Goal: Check status: Check status

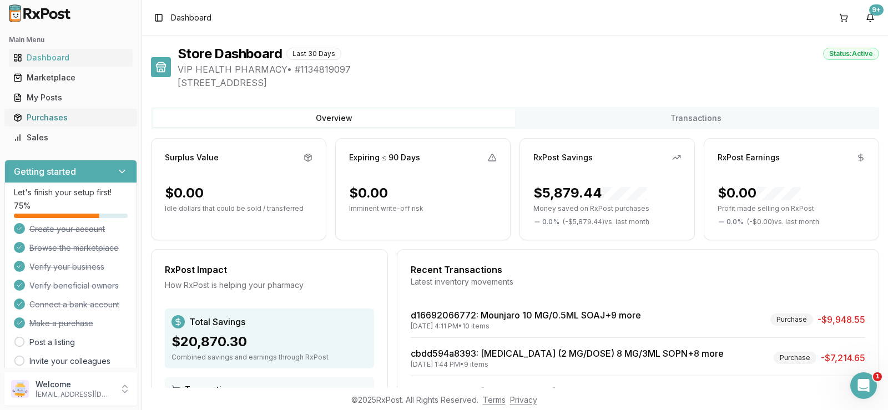
click at [53, 120] on div "Purchases" at bounding box center [70, 117] width 115 height 11
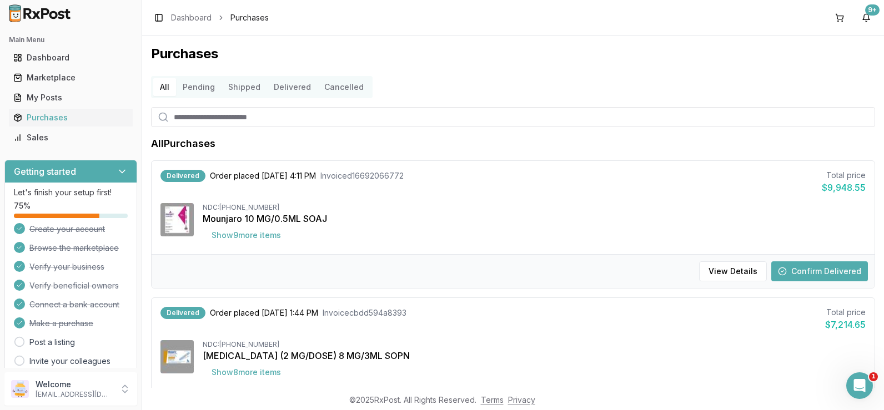
click at [190, 89] on button "Pending" at bounding box center [199, 87] width 46 height 18
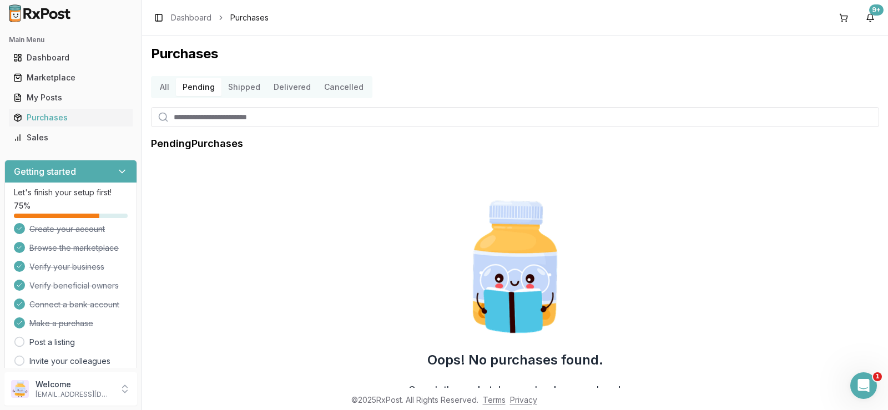
click at [234, 89] on button "Shipped" at bounding box center [244, 87] width 46 height 18
click at [296, 89] on button "Delivered" at bounding box center [292, 87] width 51 height 18
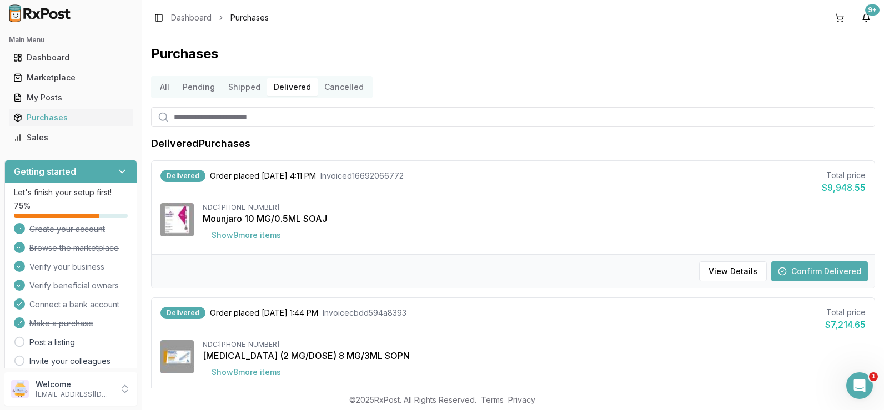
click at [165, 88] on button "All" at bounding box center [164, 87] width 23 height 18
click at [166, 89] on button "All" at bounding box center [164, 87] width 23 height 18
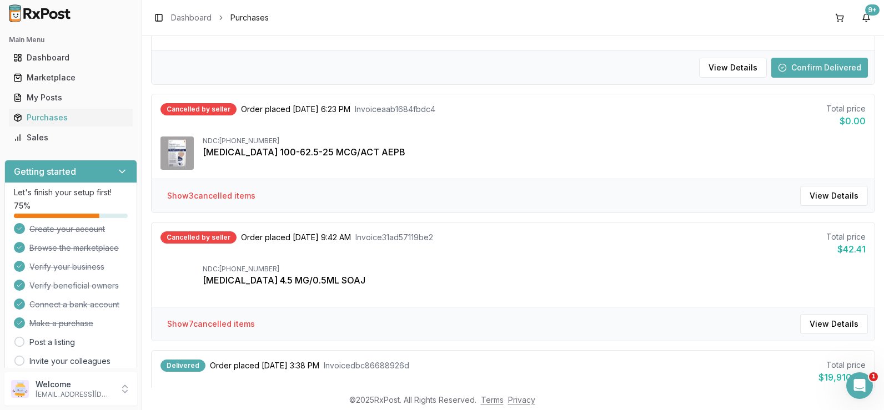
scroll to position [777, 0]
